Goal: Information Seeking & Learning: Learn about a topic

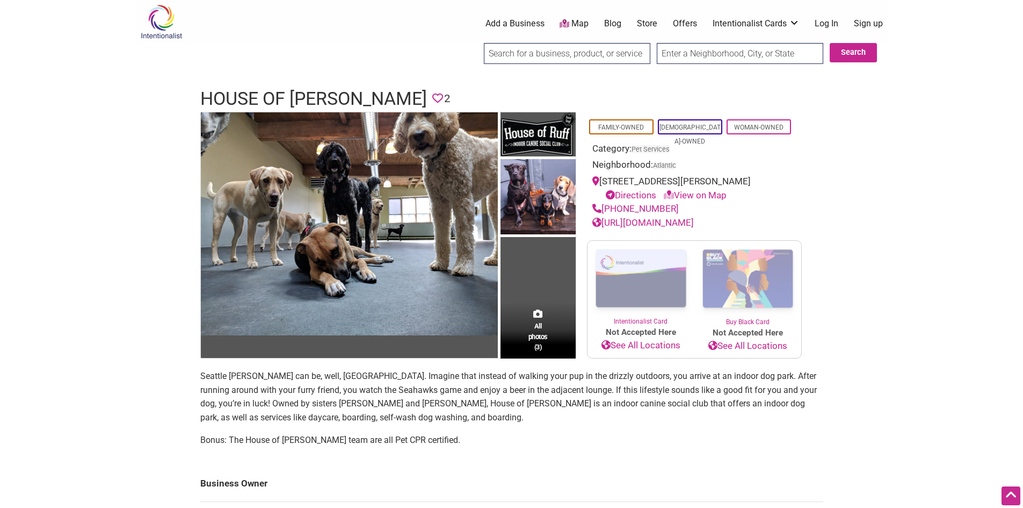
scroll to position [107, 0]
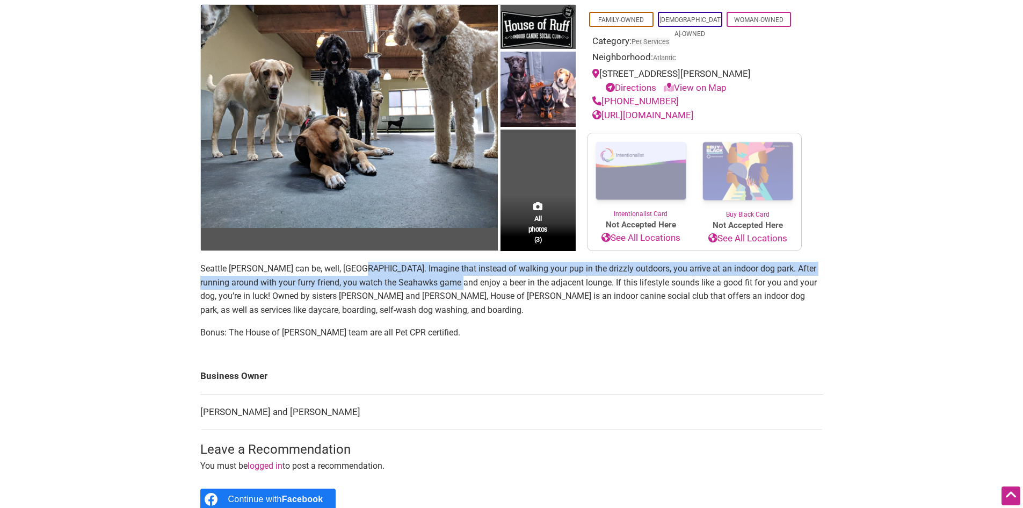
drag, startPoint x: 350, startPoint y: 270, endPoint x: 451, endPoint y: 277, distance: 101.8
click at [451, 277] on p "Seattle [PERSON_NAME] can be, well, [GEOGRAPHIC_DATA]. Imagine that instead of …" at bounding box center [511, 289] width 623 height 55
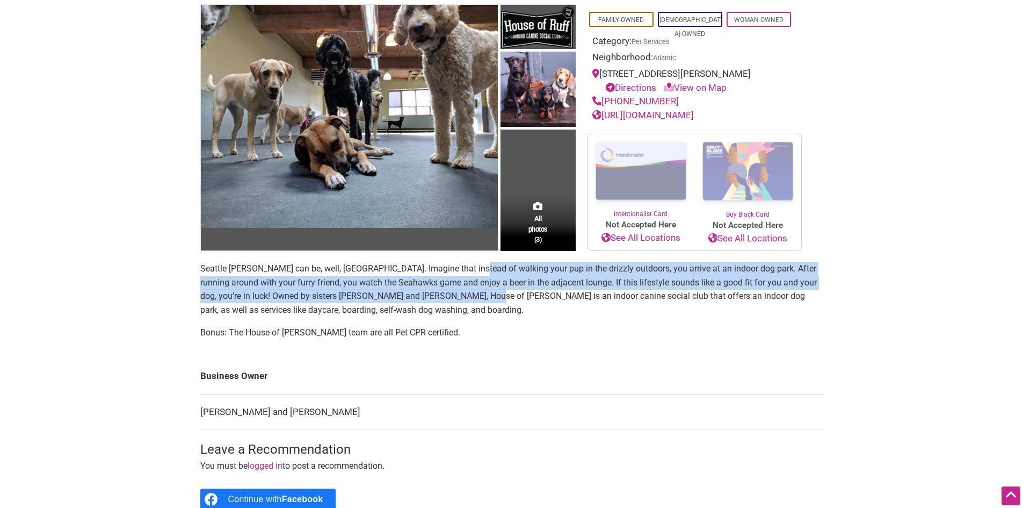
drag, startPoint x: 462, startPoint y: 267, endPoint x: 476, endPoint y: 297, distance: 32.9
click at [476, 296] on p "Seattle [PERSON_NAME] can be, well, [GEOGRAPHIC_DATA]. Imagine that instead of …" at bounding box center [511, 289] width 623 height 55
click at [476, 297] on p "Seattle [PERSON_NAME] can be, well, [GEOGRAPHIC_DATA]. Imagine that instead of …" at bounding box center [511, 289] width 623 height 55
drag, startPoint x: 476, startPoint y: 273, endPoint x: 467, endPoint y: 300, distance: 28.9
click at [467, 300] on p "Seattle [PERSON_NAME] can be, well, [GEOGRAPHIC_DATA]. Imagine that instead of …" at bounding box center [511, 289] width 623 height 55
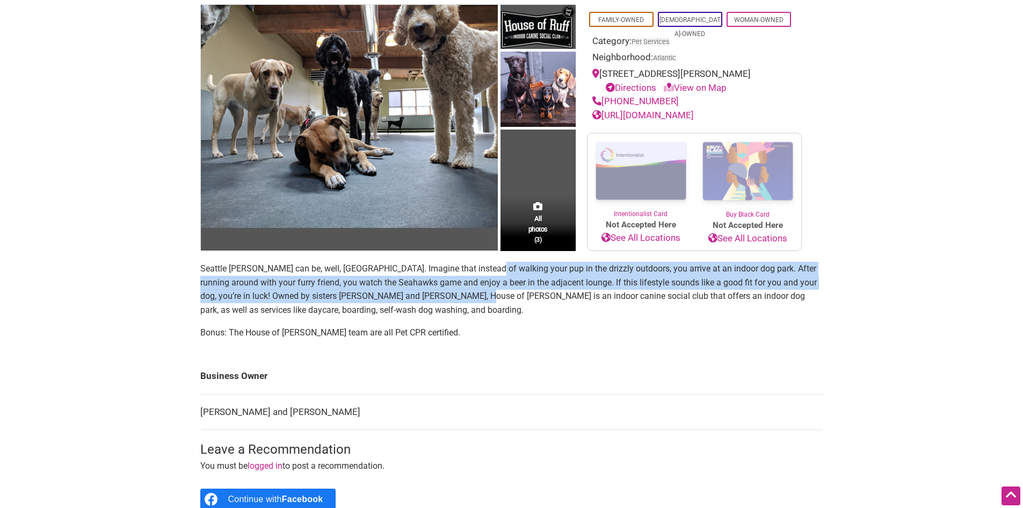
click at [467, 300] on p "Seattle [PERSON_NAME] can be, well, [GEOGRAPHIC_DATA]. Imagine that instead of …" at bounding box center [511, 289] width 623 height 55
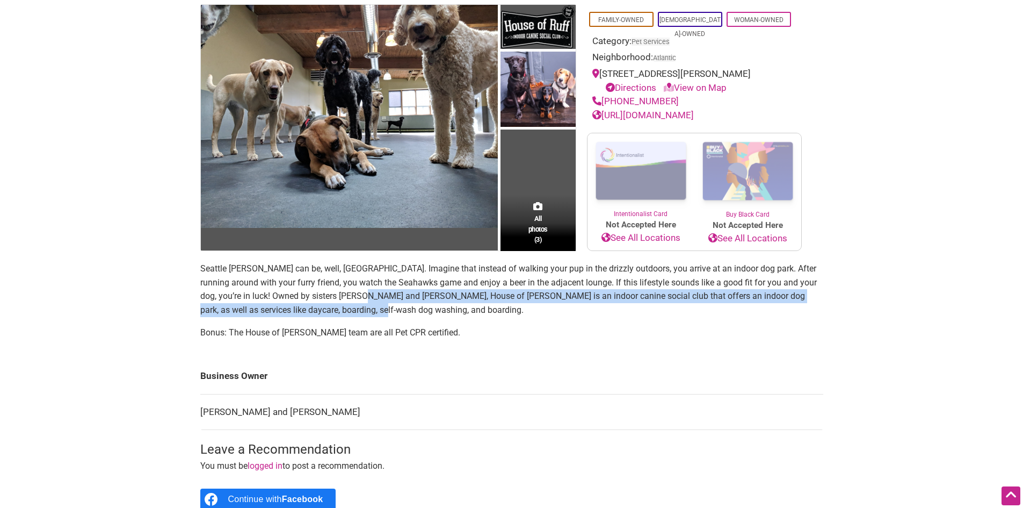
drag, startPoint x: 357, startPoint y: 290, endPoint x: 337, endPoint y: 312, distance: 29.7
click at [337, 312] on p "Seattle [PERSON_NAME] can be, well, [GEOGRAPHIC_DATA]. Imagine that instead of …" at bounding box center [511, 289] width 623 height 55
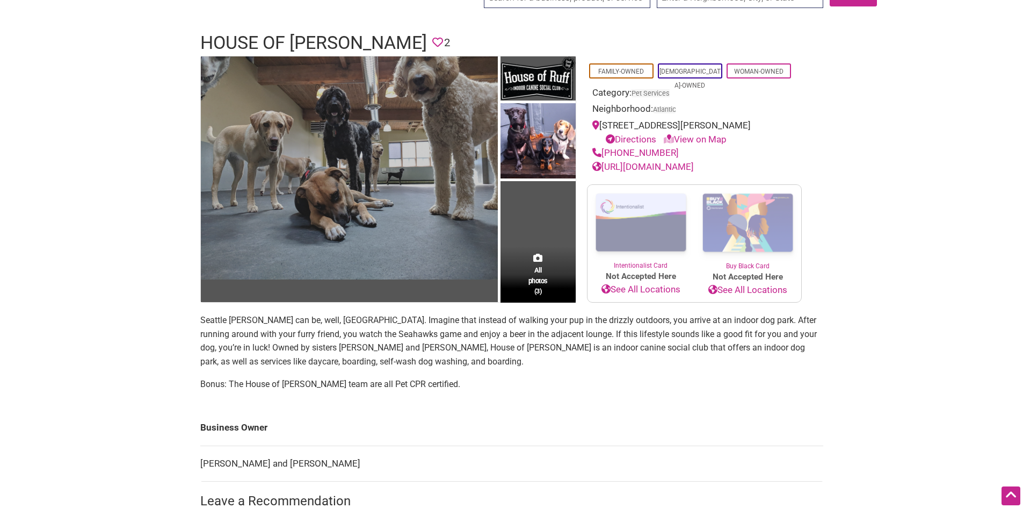
scroll to position [0, 0]
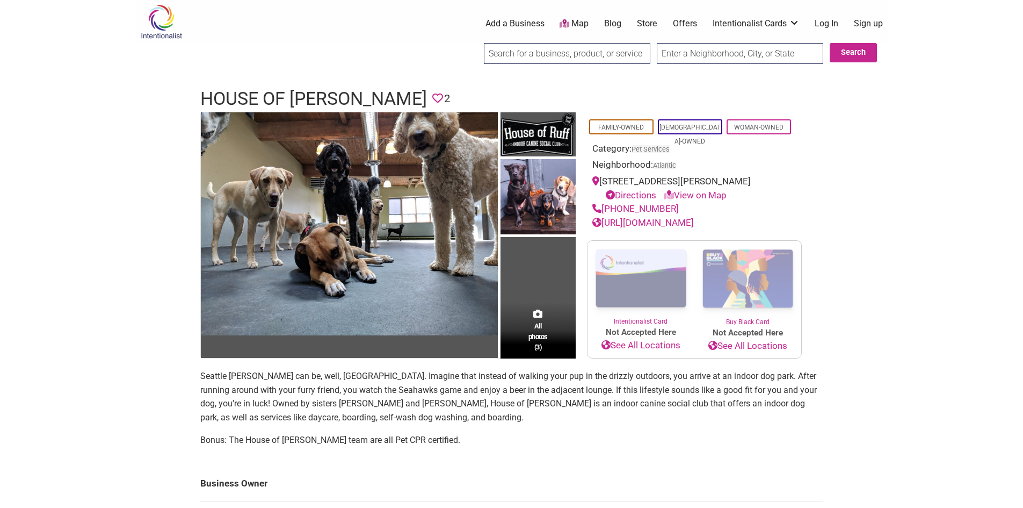
click at [672, 221] on link "[URL][DOMAIN_NAME]" at bounding box center [644, 222] width 102 height 11
